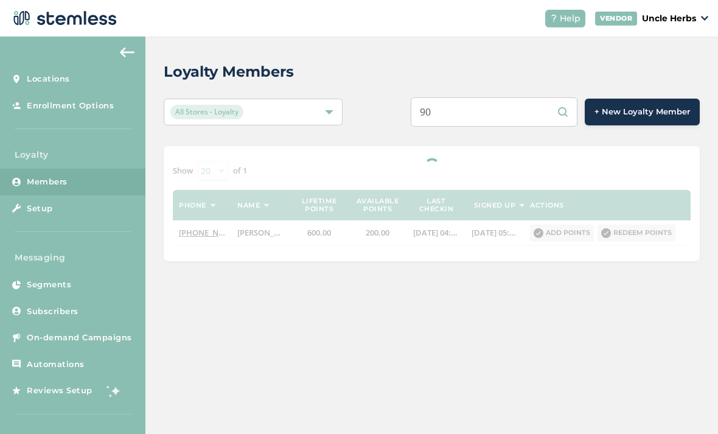
type input "9"
click at [507, 99] on input "text" at bounding box center [494, 111] width 167 height 29
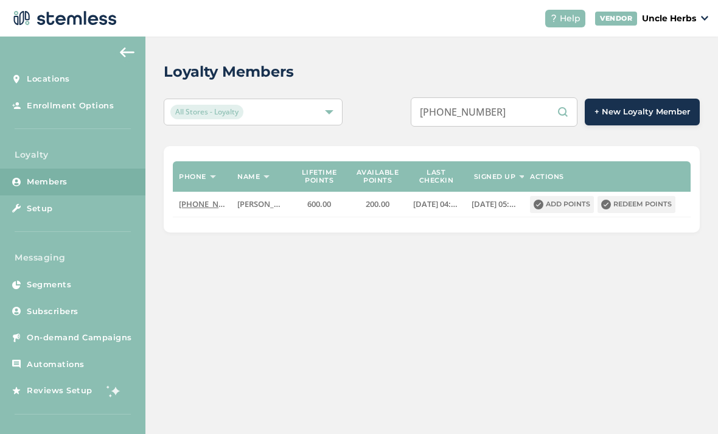
click at [505, 108] on input "[PHONE_NUMBER]" at bounding box center [494, 111] width 167 height 29
click at [496, 114] on input "[PHONE_NUMBER]" at bounding box center [494, 111] width 167 height 29
click at [479, 113] on input "[PHONE_NUMBER]" at bounding box center [494, 111] width 167 height 29
click at [454, 108] on input "(9077171980" at bounding box center [494, 111] width 167 height 29
click at [535, 117] on input "9077171980" at bounding box center [494, 111] width 167 height 29
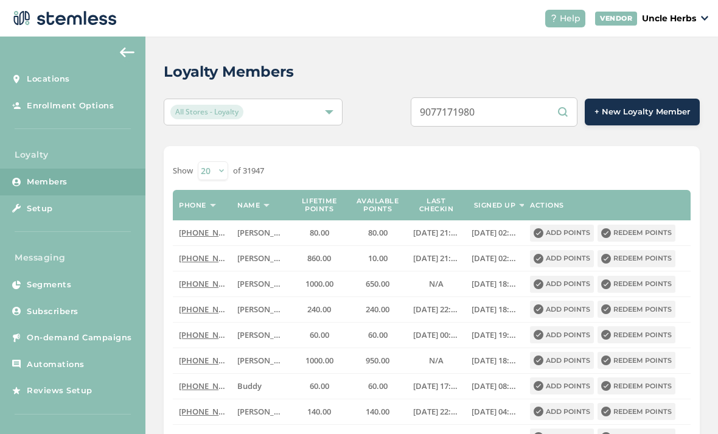
click at [524, 123] on input "9077171980" at bounding box center [494, 111] width 167 height 29
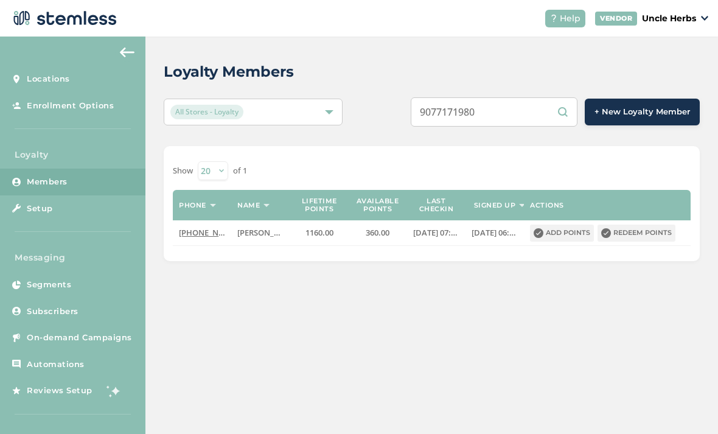
type input "9077171980"
click at [640, 233] on button "Redeem points" at bounding box center [637, 233] width 78 height 17
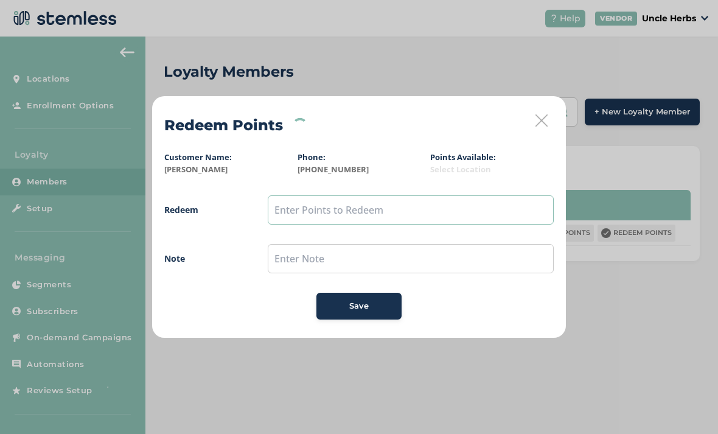
click at [338, 195] on input "text" at bounding box center [411, 209] width 286 height 29
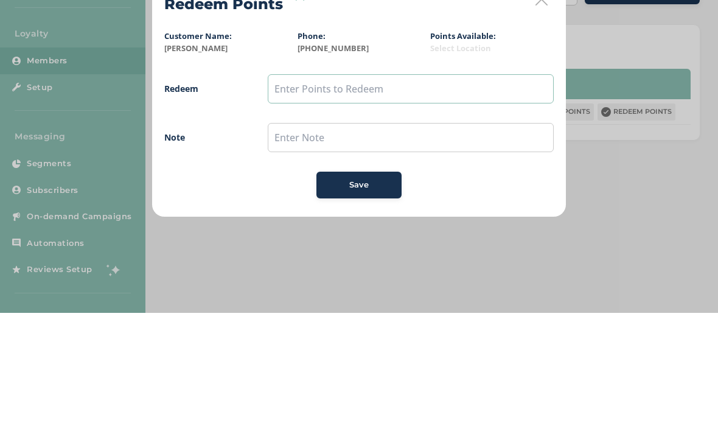
type input "1"
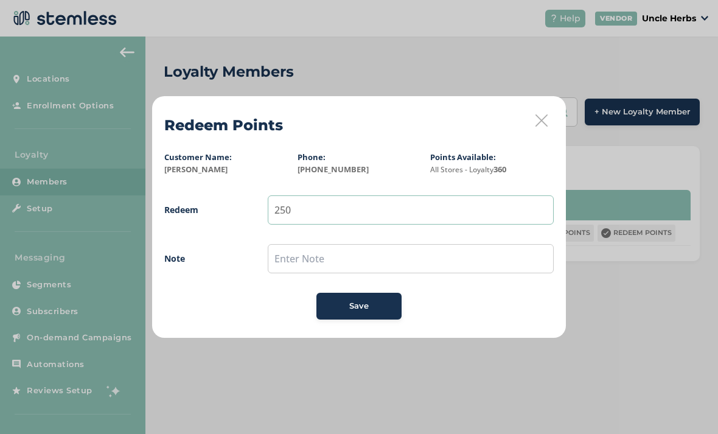
type input "250"
click at [391, 312] on button "Save" at bounding box center [359, 306] width 85 height 27
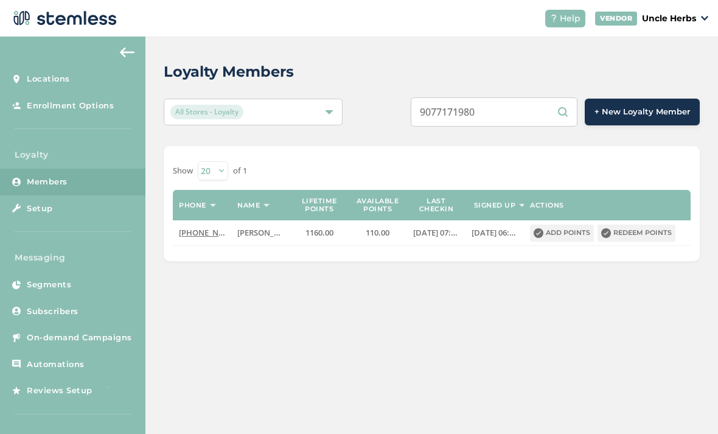
click at [534, 112] on input "9077171980" at bounding box center [494, 111] width 167 height 29
type input "9"
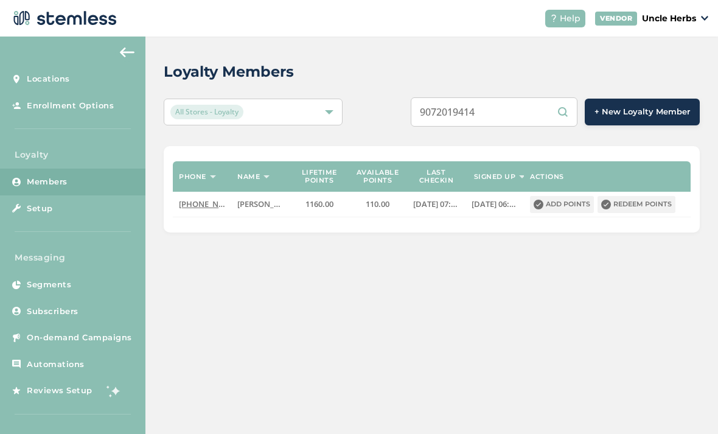
click at [535, 113] on input "9072019414" at bounding box center [494, 111] width 167 height 29
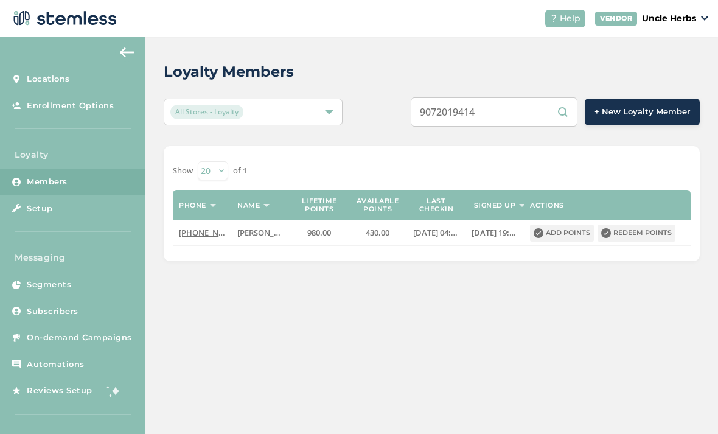
type input "9072019414"
click at [651, 239] on button "Redeem points" at bounding box center [637, 233] width 78 height 17
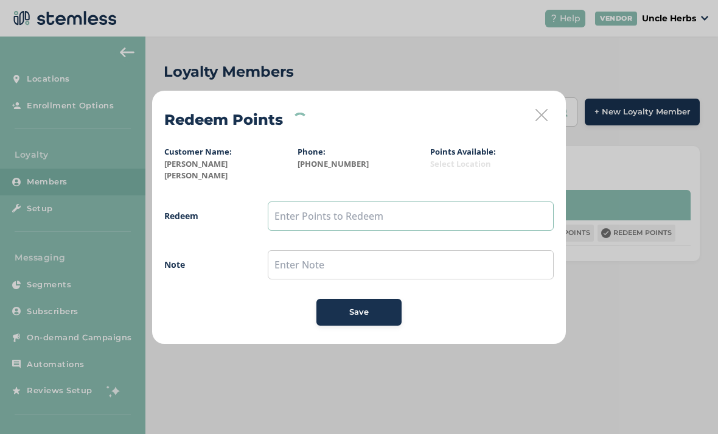
click at [309, 214] on input "text" at bounding box center [411, 216] width 286 height 29
type input "150"
click at [377, 310] on div "Save" at bounding box center [359, 312] width 66 height 12
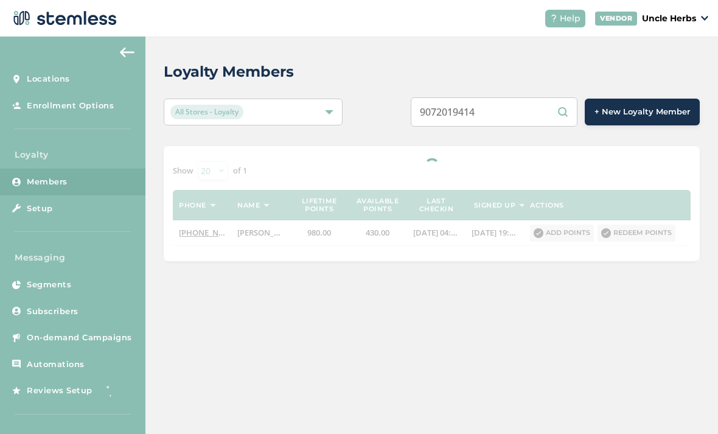
click at [541, 111] on input "9072019414" at bounding box center [494, 111] width 167 height 29
type input "9"
click at [504, 111] on input "text" at bounding box center [494, 111] width 167 height 29
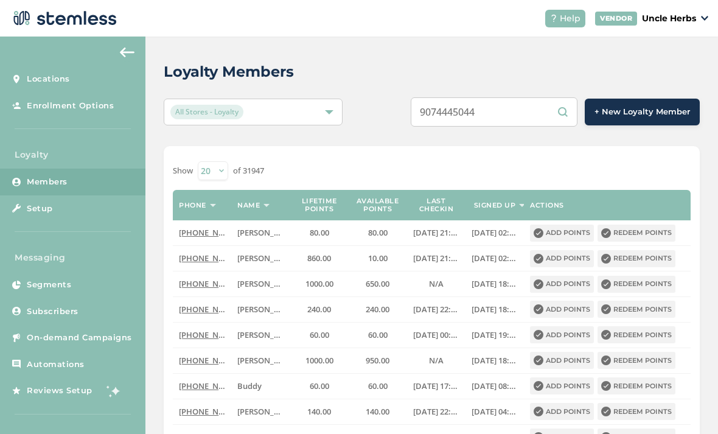
click at [532, 112] on input "9074445044" at bounding box center [494, 111] width 167 height 29
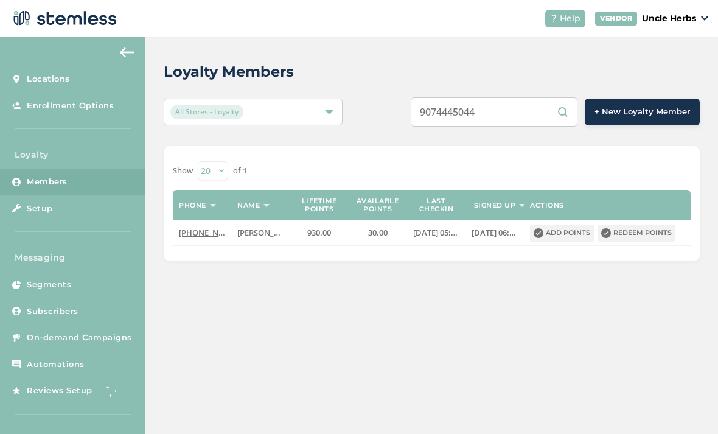
click at [524, 97] on input "9074445044" at bounding box center [494, 111] width 167 height 29
click at [527, 109] on input "9074445044" at bounding box center [494, 111] width 167 height 29
type input "9"
click at [498, 108] on input "text" at bounding box center [494, 111] width 167 height 29
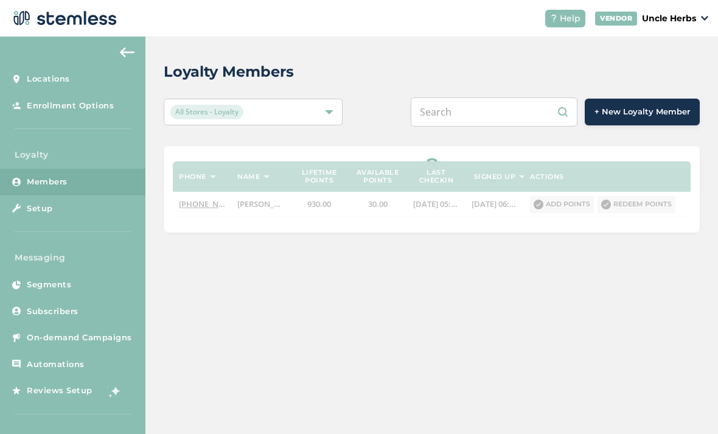
paste input "[PHONE_NUMBER]"
click at [503, 113] on input "[PHONE_NUMBER]" at bounding box center [494, 111] width 167 height 29
click at [479, 110] on input "[PHONE_NUMBER]" at bounding box center [494, 111] width 167 height 29
click at [475, 110] on input "[PHONE_NUMBER]" at bounding box center [494, 111] width 167 height 29
click at [459, 109] on input "(9072900623" at bounding box center [494, 111] width 167 height 29
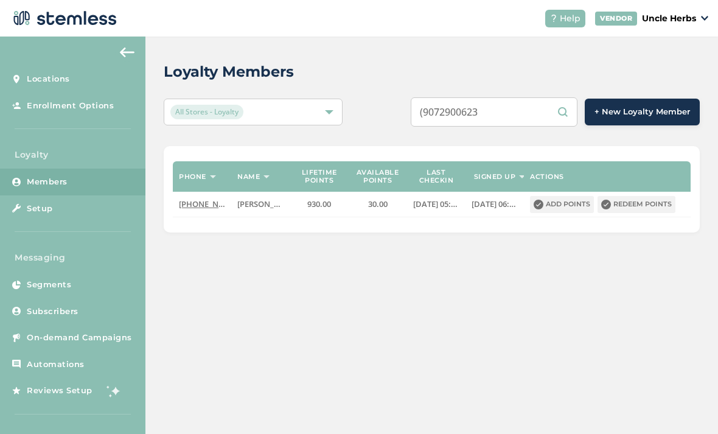
type input "9072900623"
